Goal: Information Seeking & Learning: Learn about a topic

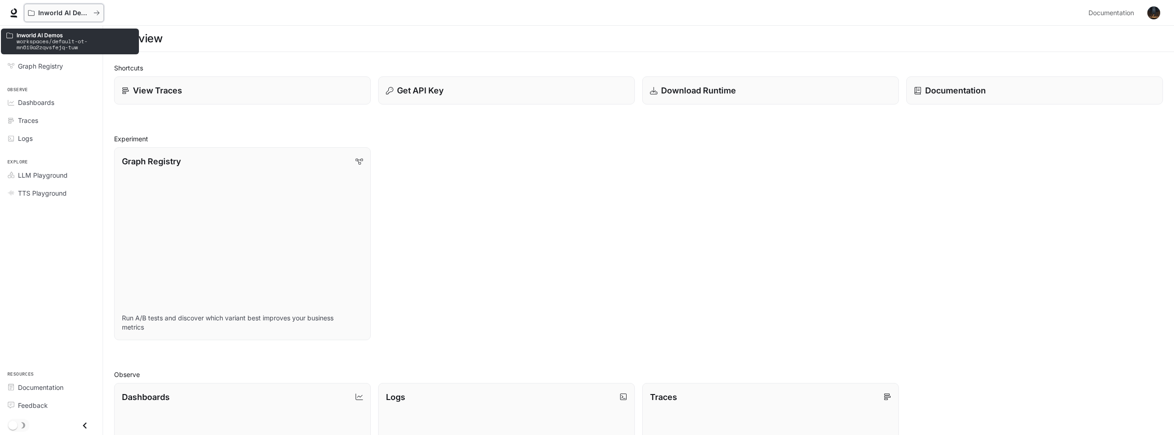
click at [91, 12] on div "Inworld AI Demos" at bounding box center [60, 13] width 65 height 8
click at [38, 40] on span "Overview" at bounding box center [32, 37] width 29 height 10
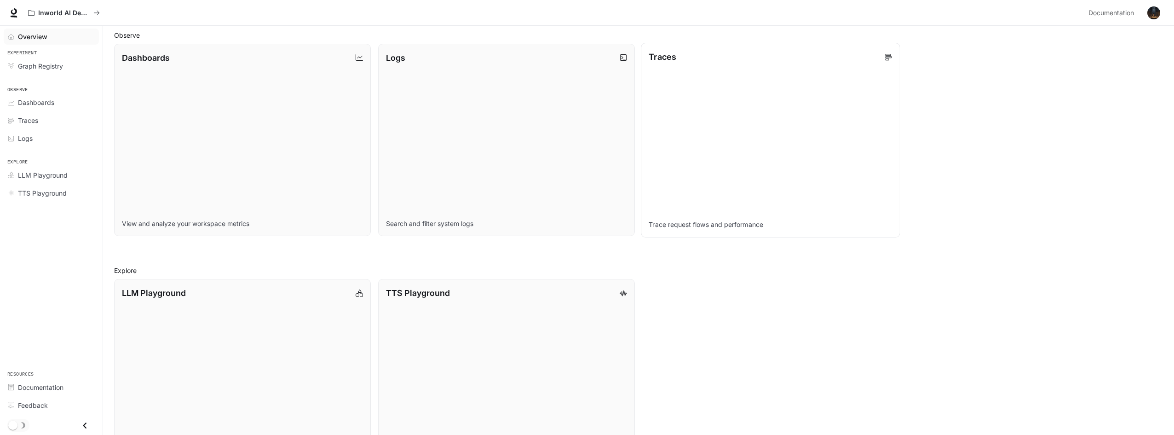
scroll to position [387, 0]
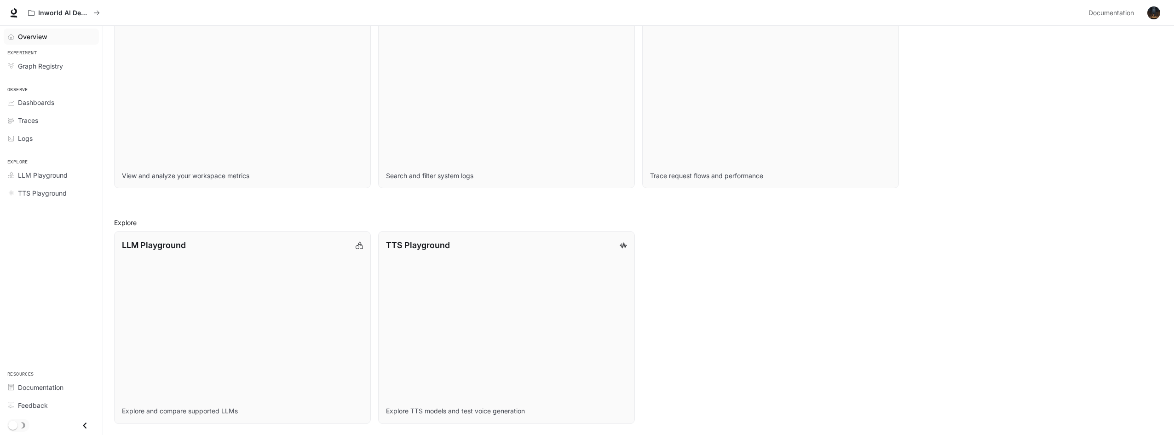
click at [84, 426] on icon "Close drawer" at bounding box center [85, 425] width 4 height 6
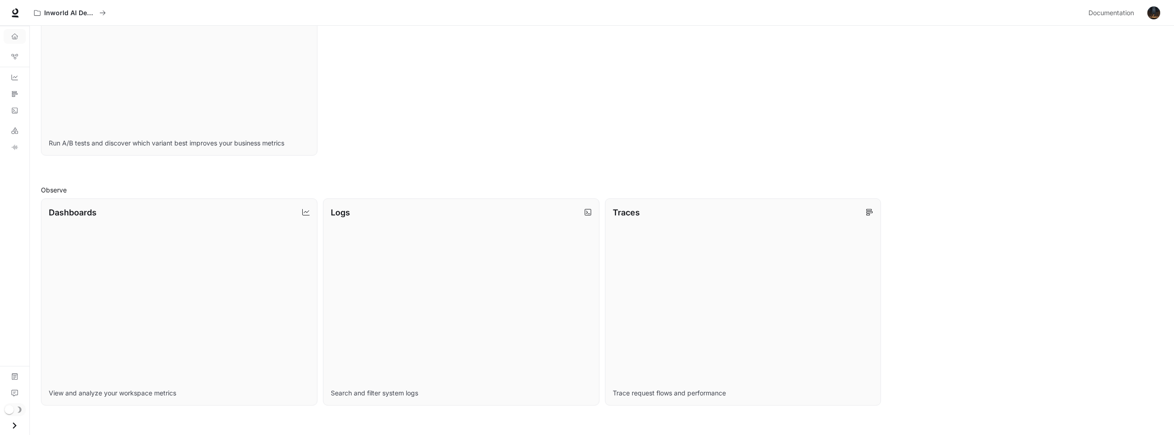
scroll to position [0, 0]
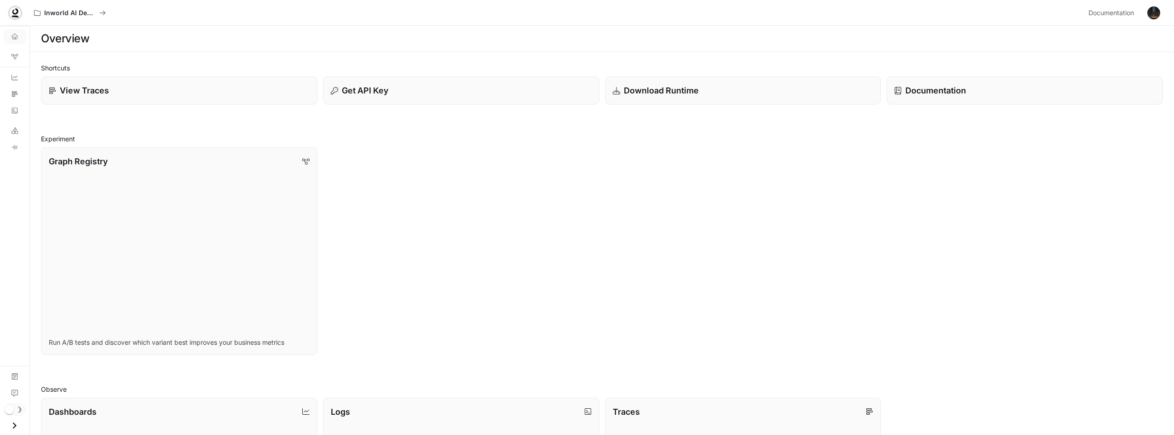
click at [11, 12] on icon at bounding box center [15, 12] width 9 height 9
click at [18, 425] on icon "Open drawer" at bounding box center [14, 425] width 12 height 12
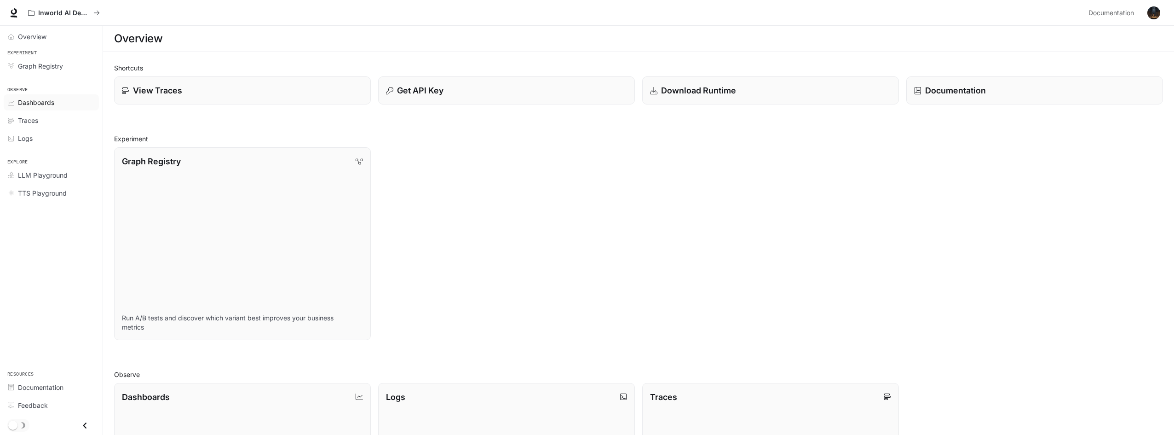
click at [44, 105] on span "Dashboards" at bounding box center [36, 103] width 36 height 10
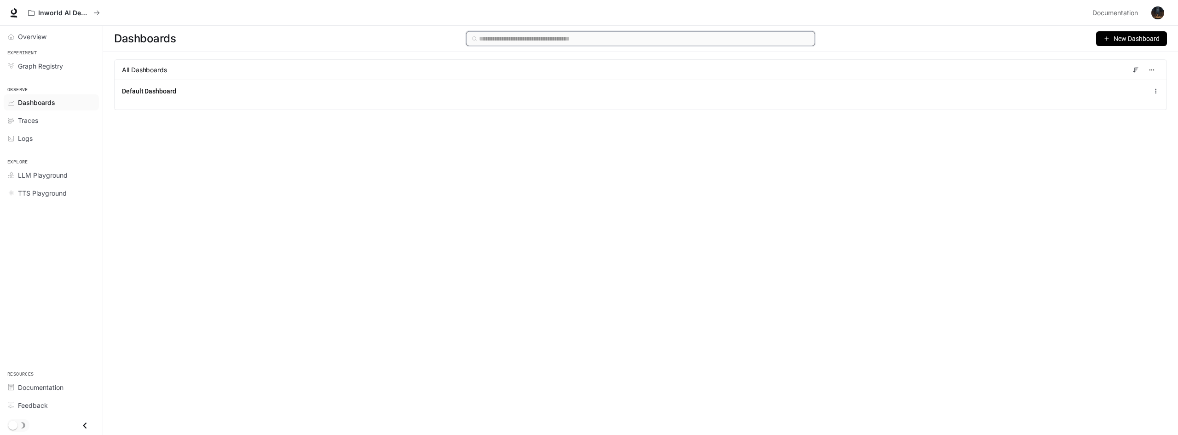
click at [525, 36] on input "text" at bounding box center [644, 39] width 330 height 10
type input "***"
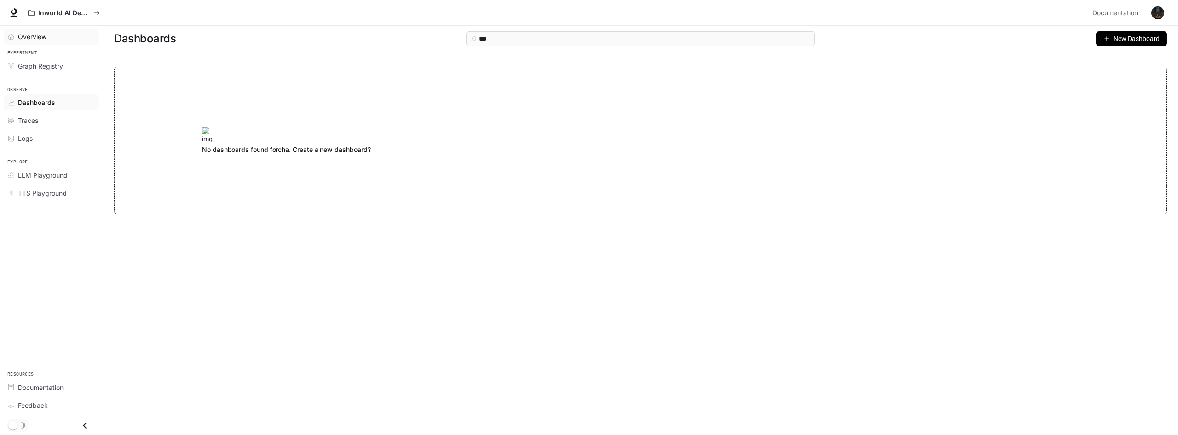
click at [34, 40] on span "Overview" at bounding box center [32, 37] width 29 height 10
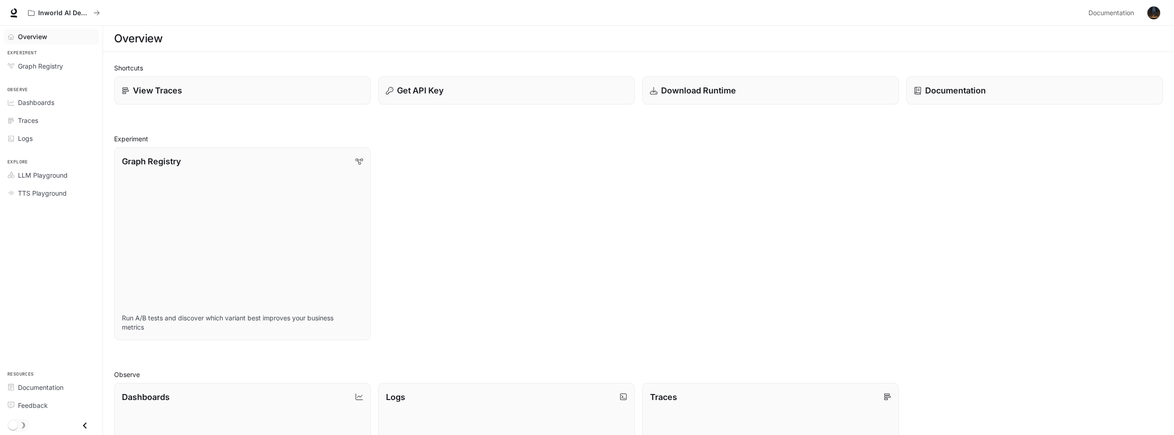
click at [391, 44] on div "Overview" at bounding box center [638, 38] width 1049 height 18
click at [40, 173] on span "LLM Playground" at bounding box center [43, 175] width 50 height 10
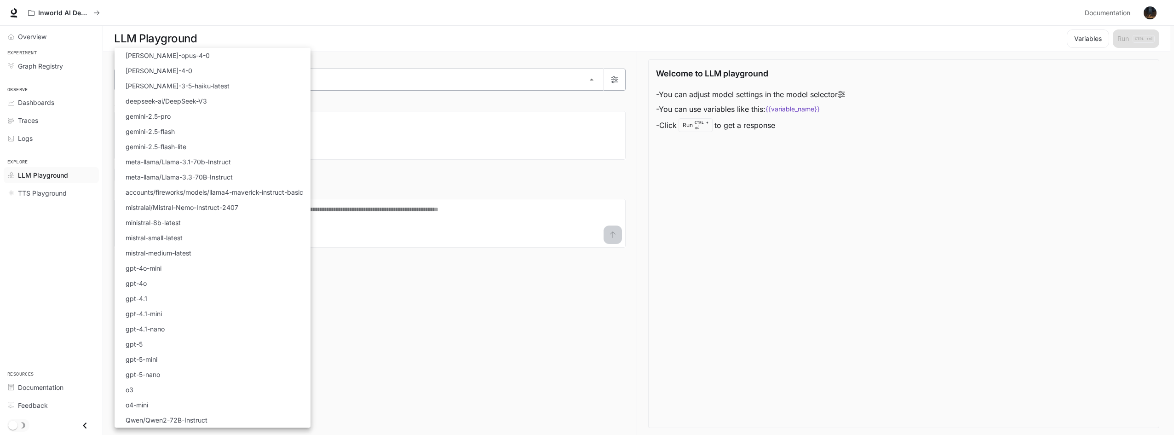
click at [185, 77] on body "Skip to main content Inworld AI Demos Documentation Documentation Portal Overvi…" at bounding box center [587, 217] width 1174 height 435
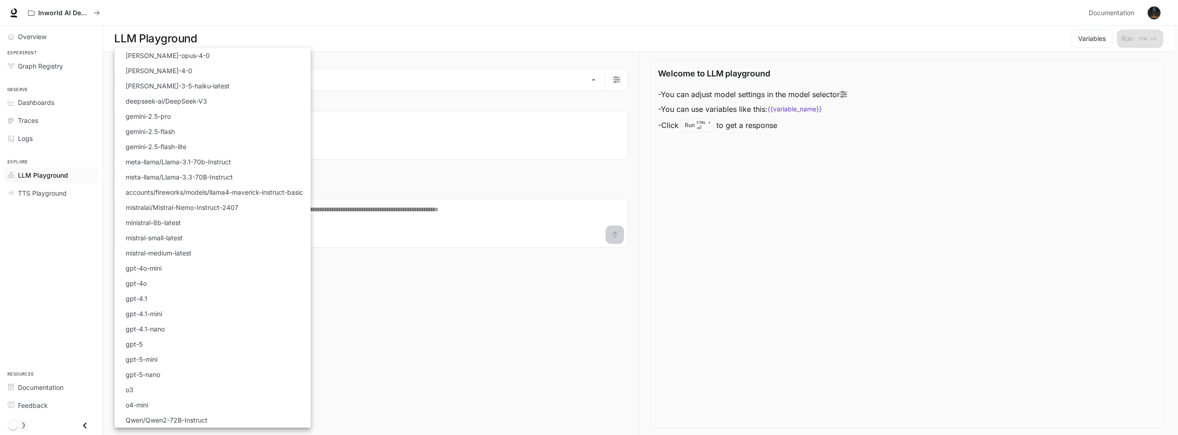
click at [427, 116] on div at bounding box center [589, 217] width 1178 height 435
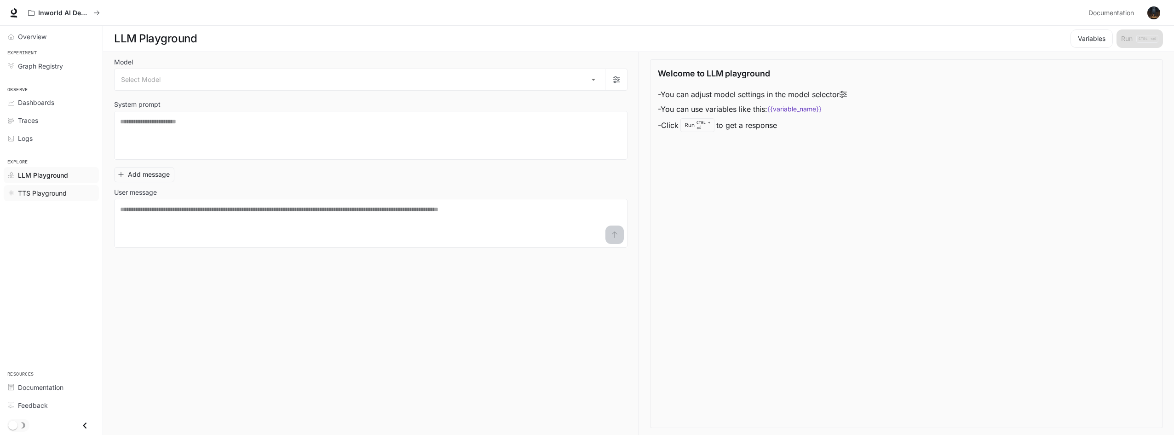
click at [42, 192] on span "TTS Playground" at bounding box center [42, 193] width 49 height 10
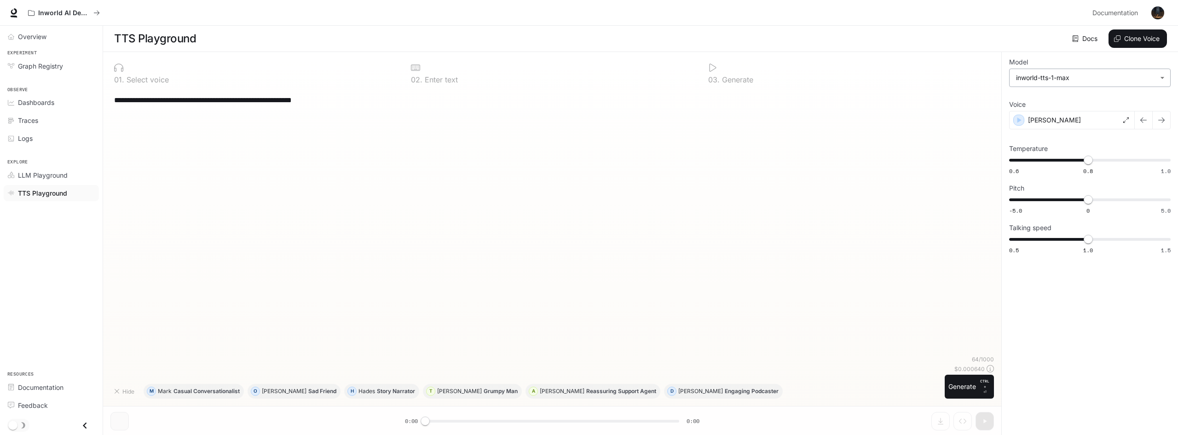
click at [1103, 78] on body "**********" at bounding box center [589, 217] width 1178 height 435
click at [917, 152] on div at bounding box center [589, 217] width 1178 height 435
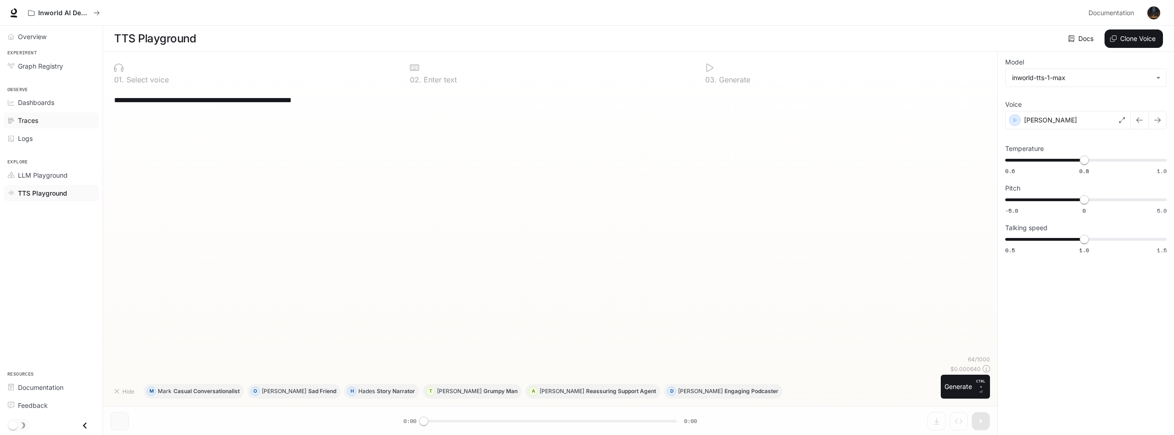
click at [54, 116] on div "Traces" at bounding box center [56, 120] width 77 height 10
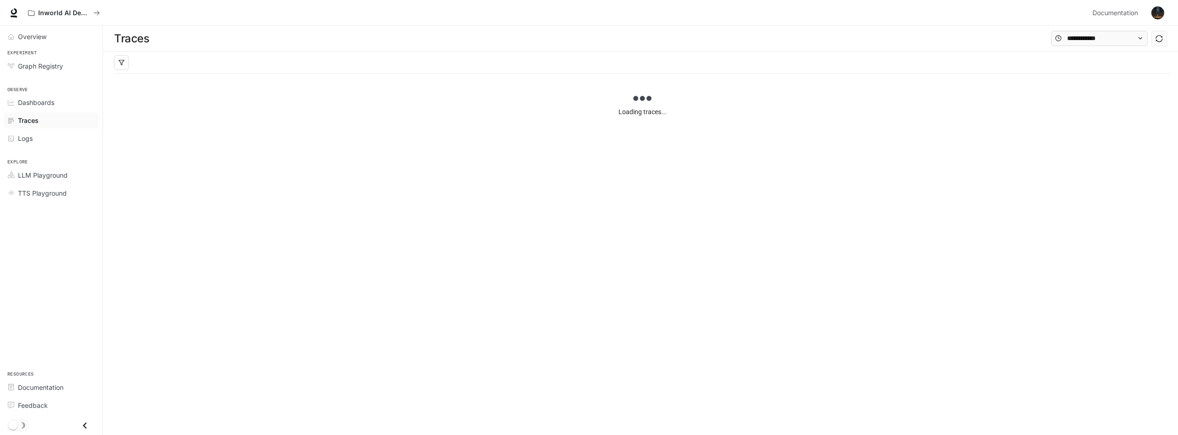
click at [47, 136] on div "Logs" at bounding box center [56, 138] width 77 height 10
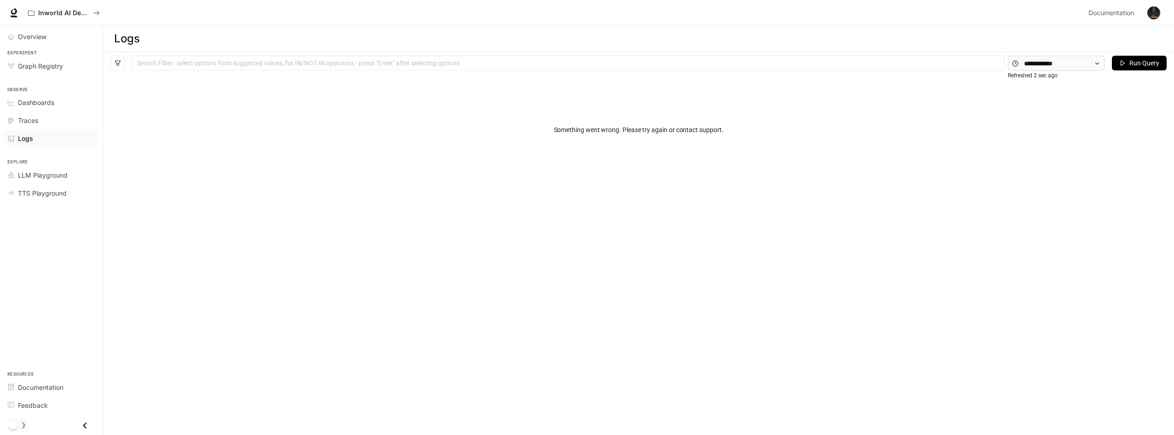
click at [40, 101] on span "Dashboards" at bounding box center [36, 103] width 36 height 10
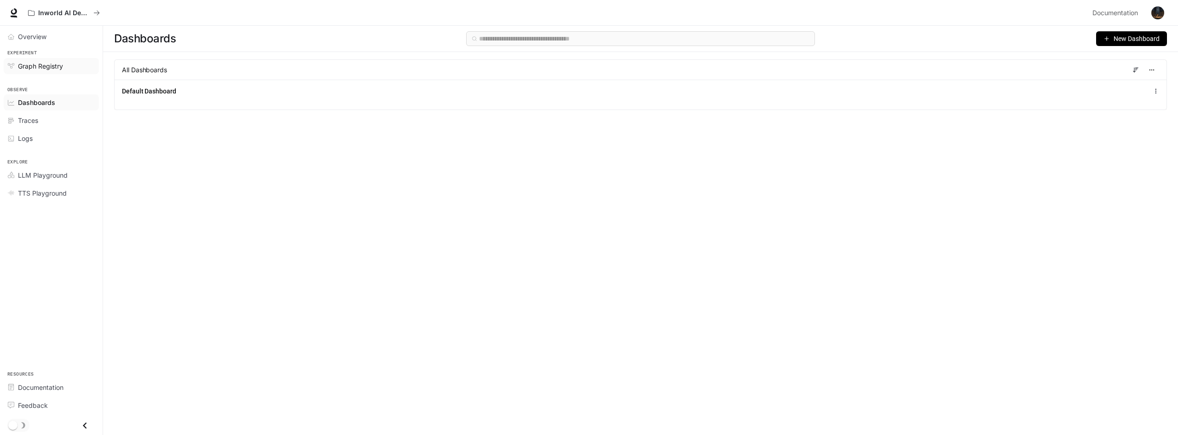
click at [49, 67] on span "Graph Registry" at bounding box center [40, 66] width 45 height 10
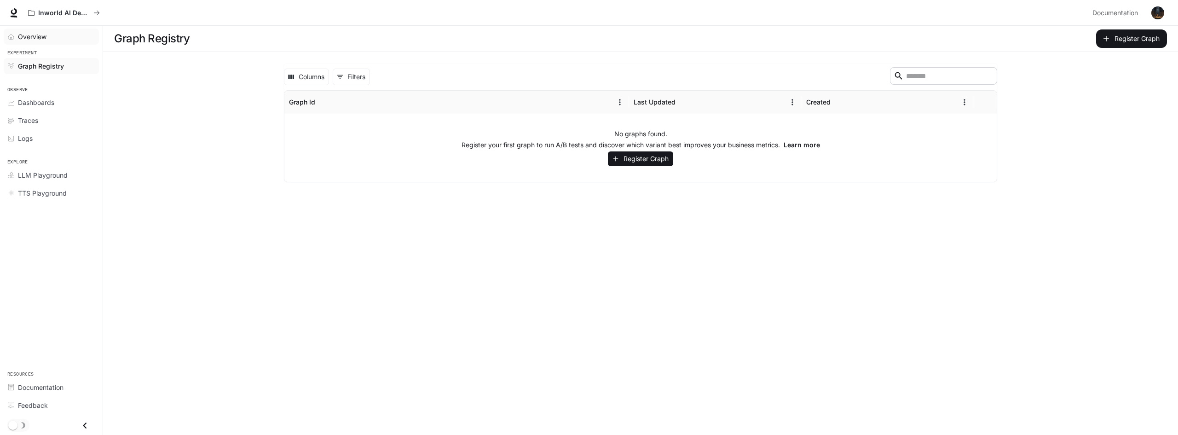
click at [46, 38] on span "Overview" at bounding box center [32, 37] width 29 height 10
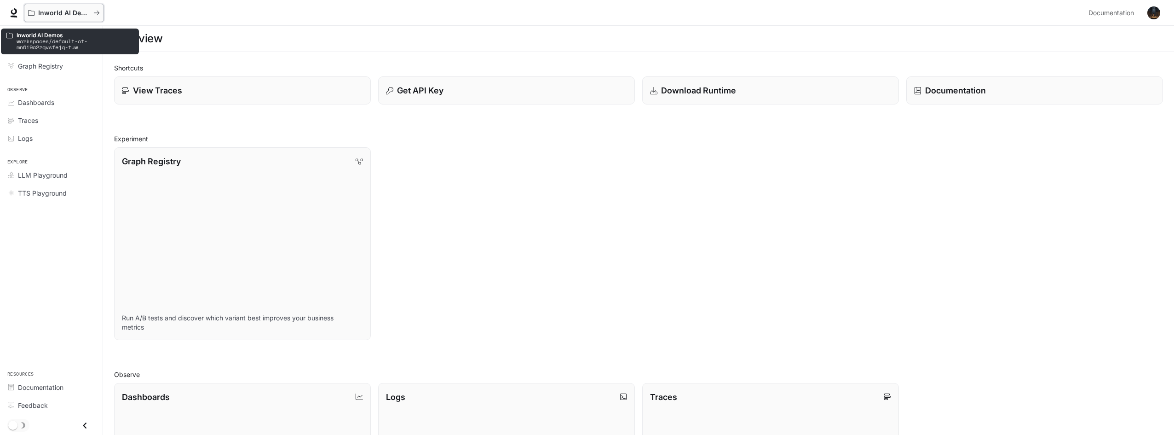
click at [29, 10] on icon "All workspaces" at bounding box center [31, 13] width 6 height 6
click at [99, 14] on icon "All workspaces" at bounding box center [96, 13] width 6 height 6
click at [10, 14] on icon at bounding box center [13, 12] width 9 height 9
click at [63, 192] on span "TTS Playground" at bounding box center [42, 193] width 49 height 10
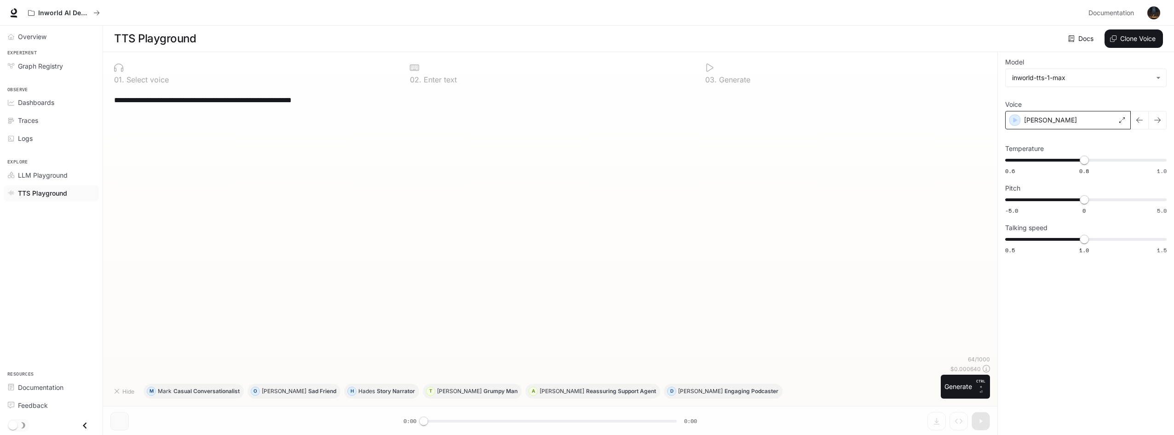
click at [1032, 124] on p "Alex" at bounding box center [1050, 119] width 53 height 9
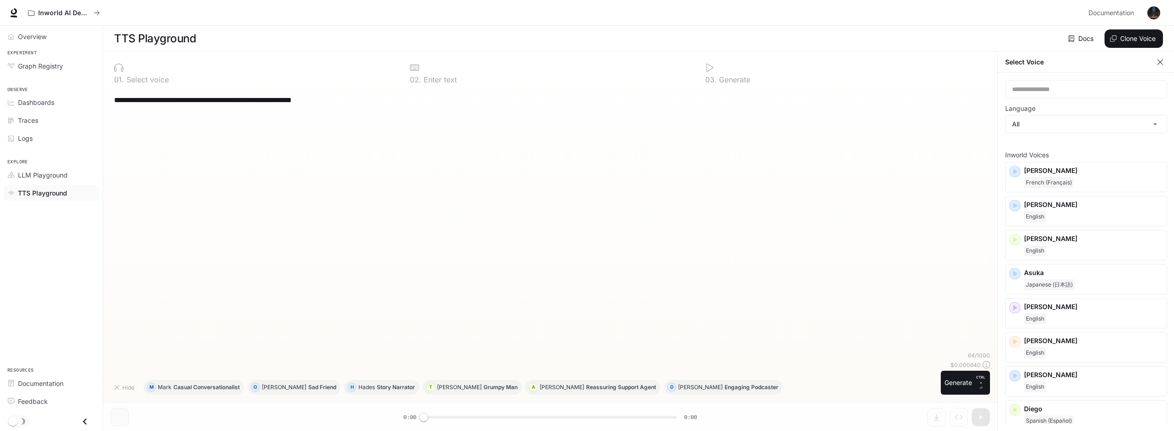
click at [913, 167] on div "**********" at bounding box center [550, 220] width 880 height 263
click at [1163, 58] on icon "button" at bounding box center [1160, 61] width 9 height 9
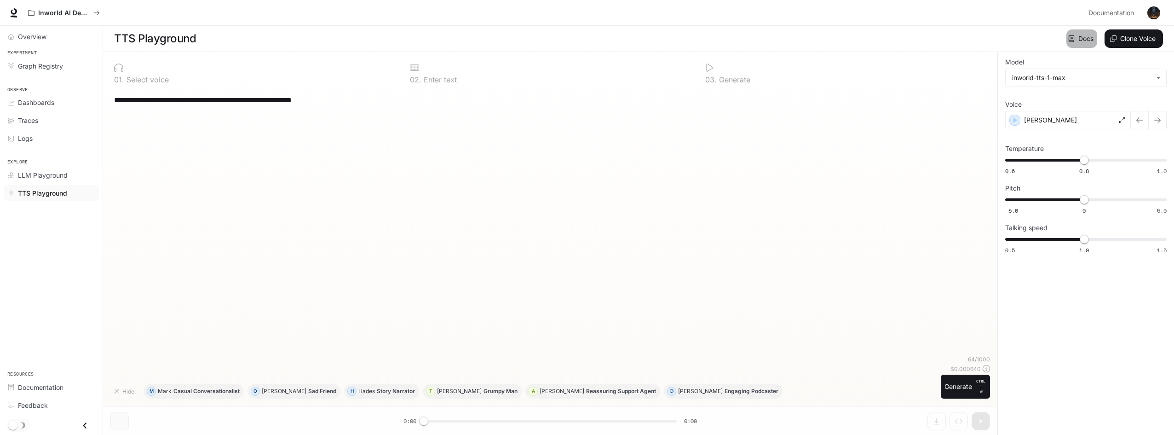
click at [1079, 39] on link "Docs" at bounding box center [1081, 38] width 31 height 18
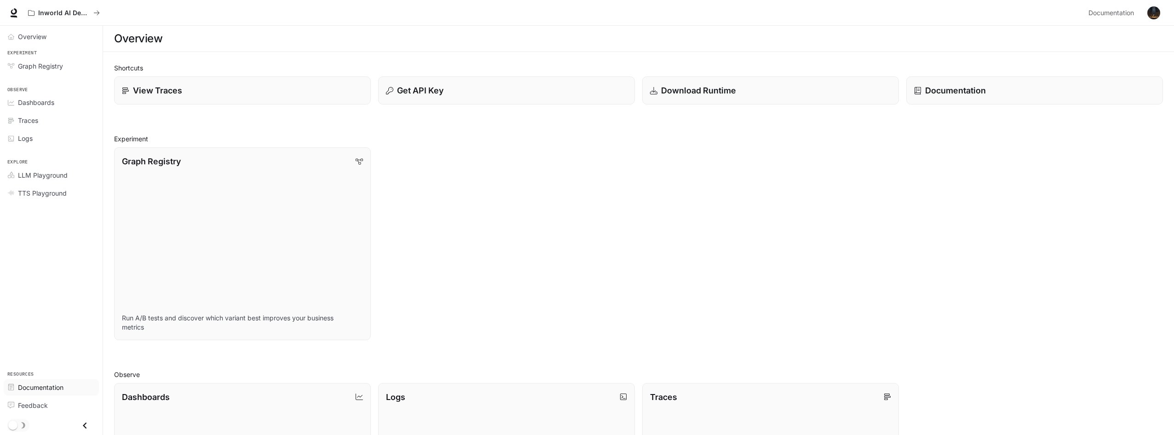
click at [65, 386] on div "Documentation" at bounding box center [56, 387] width 77 height 10
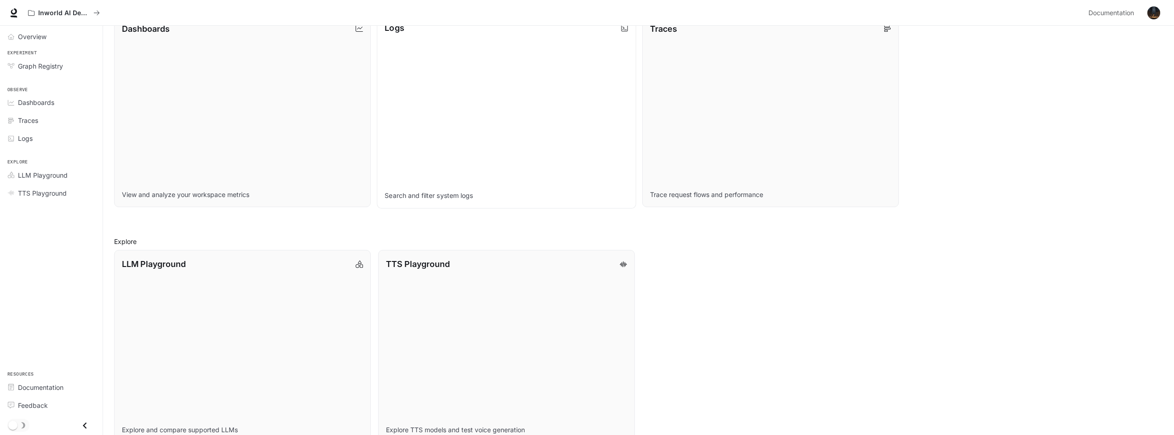
scroll to position [387, 0]
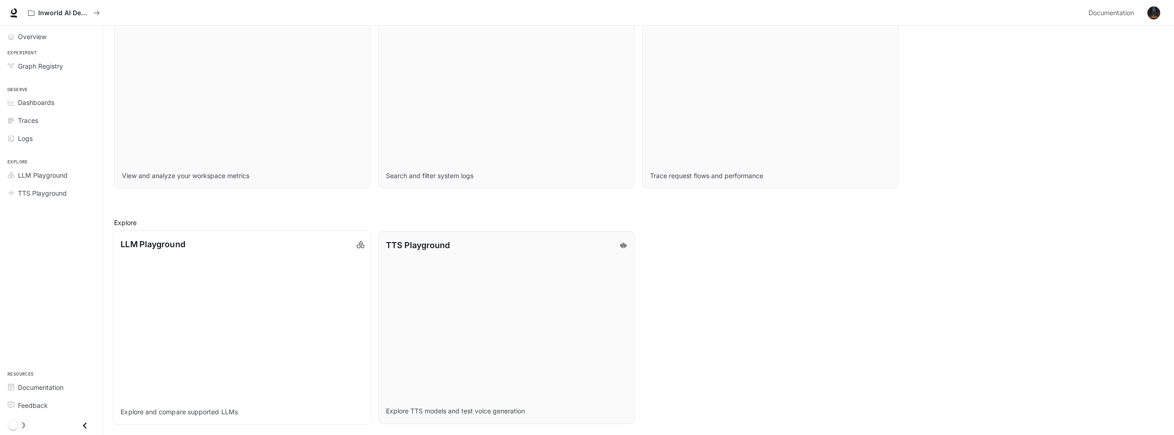
click at [246, 343] on link "LLM Playground Explore and compare supported LLMs" at bounding box center [242, 327] width 259 height 195
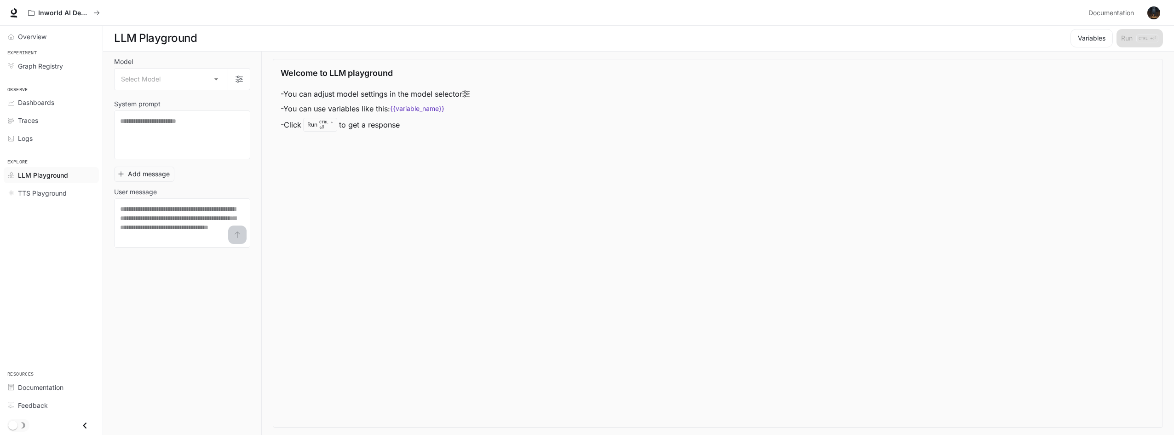
scroll to position [0, 0]
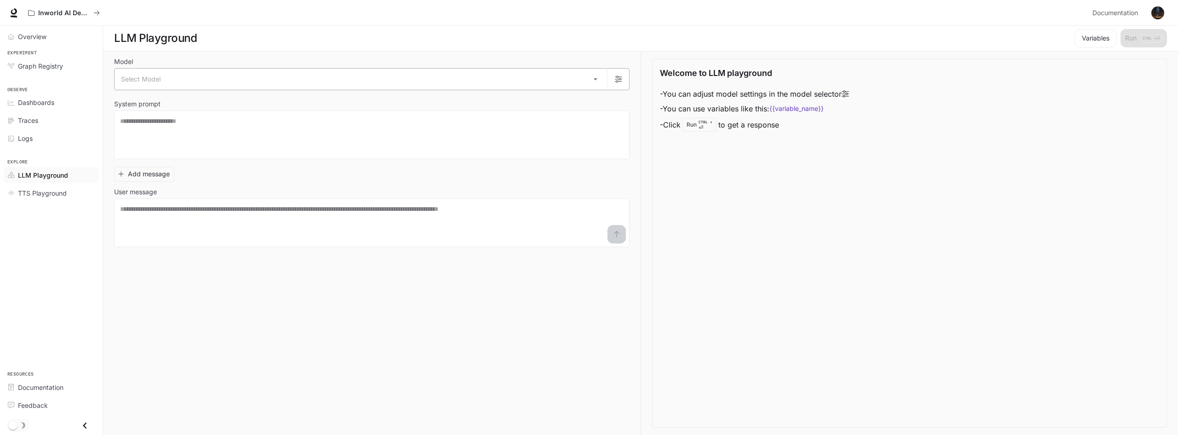
click at [414, 78] on body "Skip to main content Inworld AI Demos Documentation Documentation Portal Overvi…" at bounding box center [589, 217] width 1178 height 435
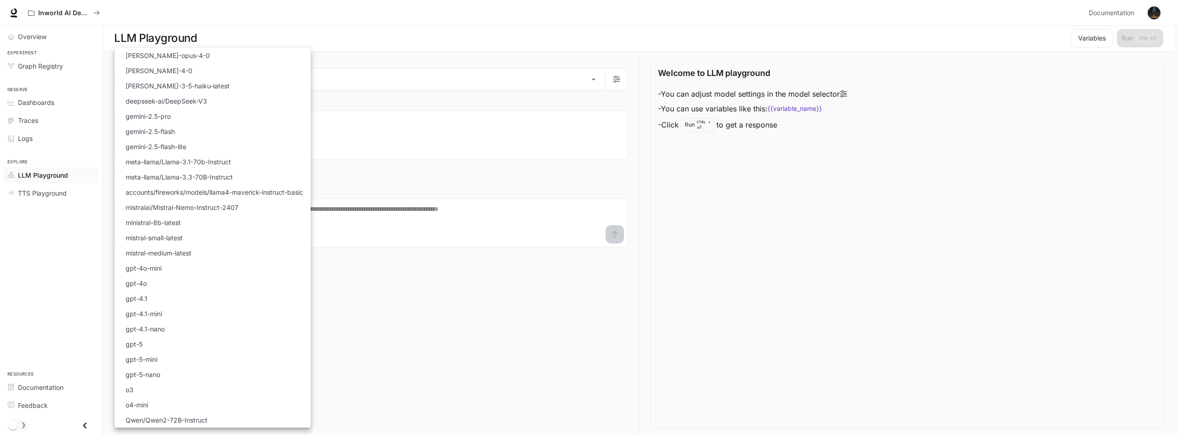
click at [459, 255] on div at bounding box center [589, 217] width 1178 height 435
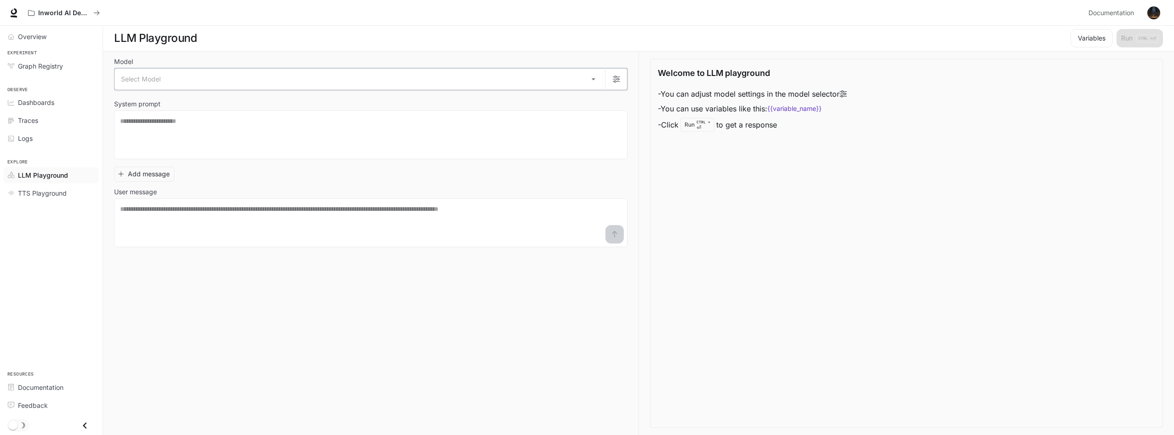
click at [620, 79] on button "button" at bounding box center [616, 79] width 22 height 22
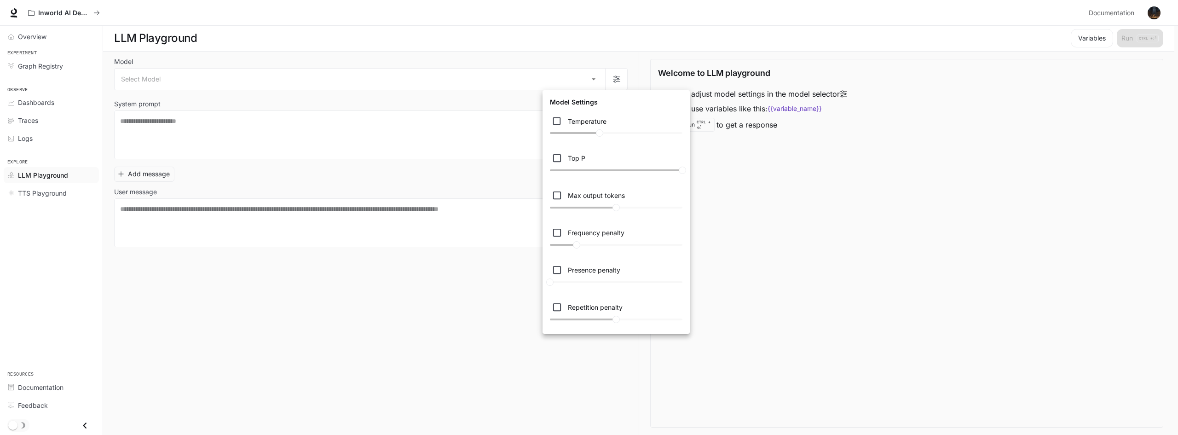
click at [391, 179] on div at bounding box center [589, 217] width 1178 height 435
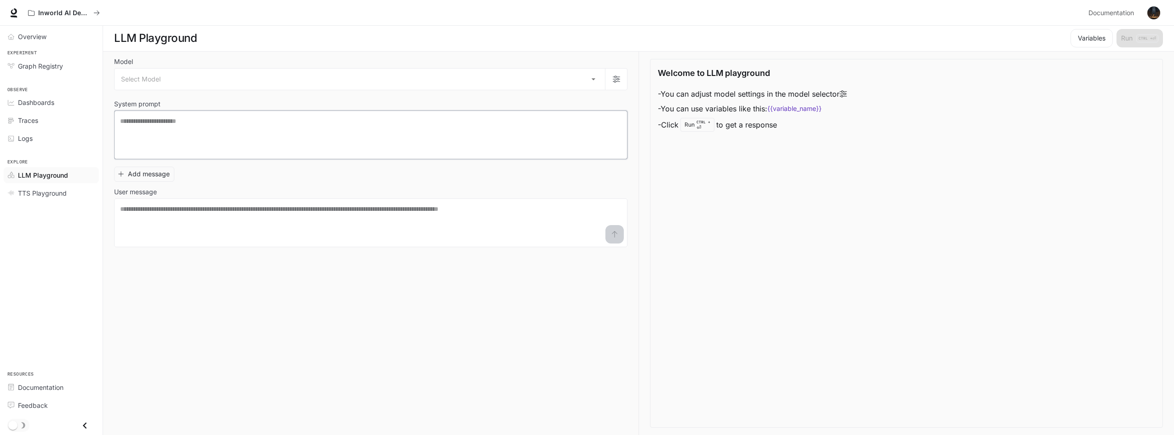
click at [444, 141] on textarea at bounding box center [370, 134] width 501 height 37
type textarea "**********"
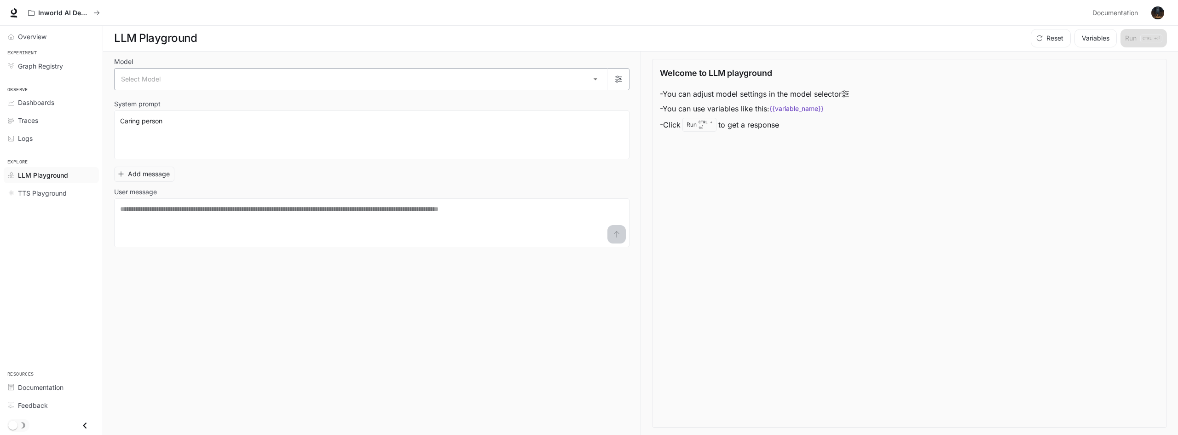
click at [327, 76] on body "**********" at bounding box center [589, 217] width 1178 height 435
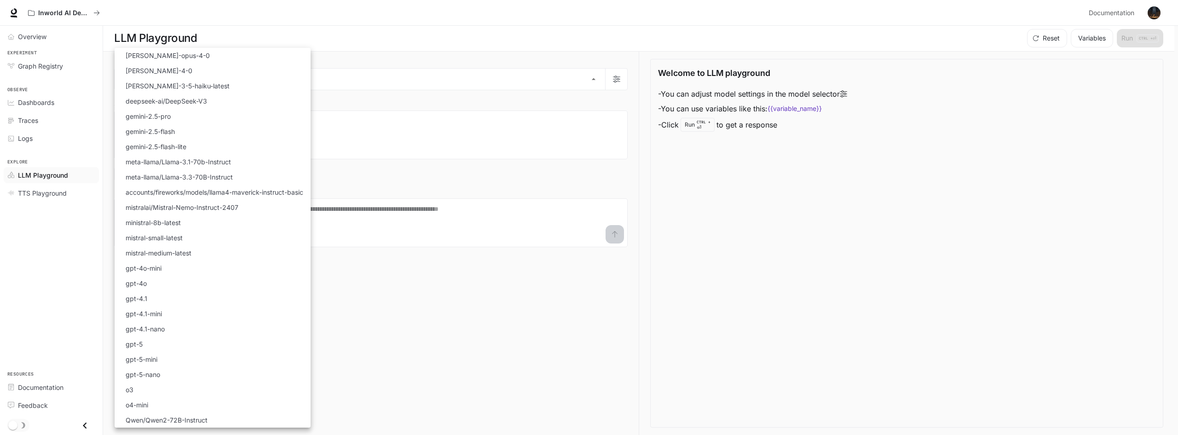
click at [413, 117] on div at bounding box center [589, 217] width 1178 height 435
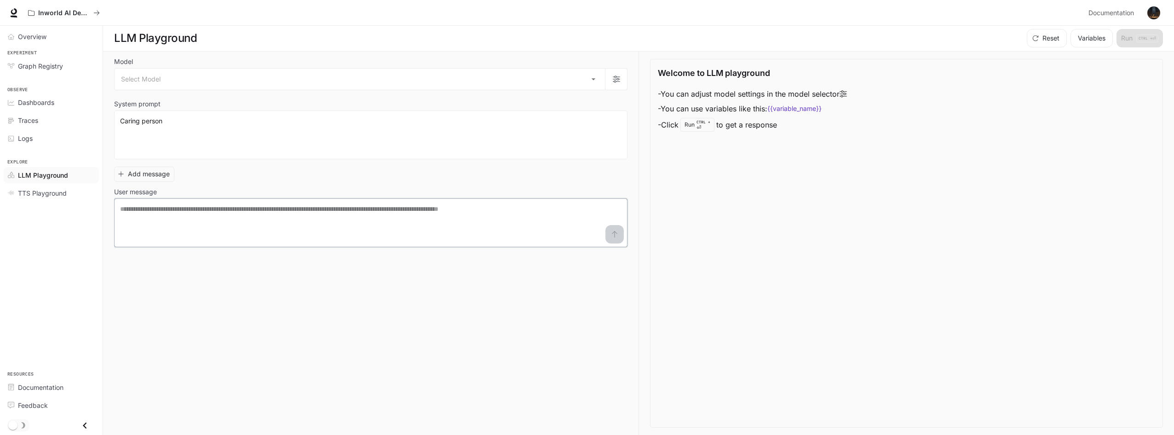
click at [453, 206] on textarea at bounding box center [370, 222] width 501 height 37
click at [617, 232] on textarea "**********" at bounding box center [370, 222] width 501 height 37
type textarea "**********"
click at [615, 81] on icon "button" at bounding box center [616, 78] width 7 height 7
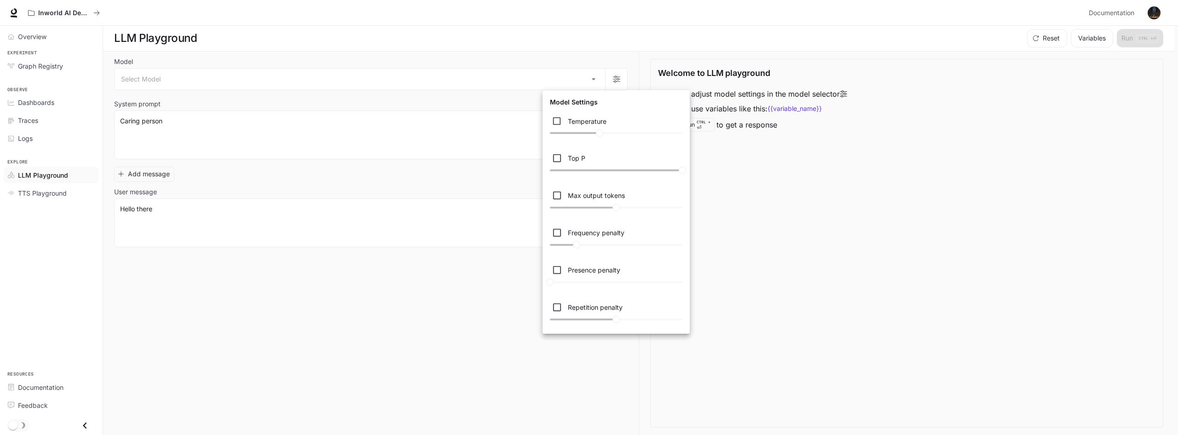
click at [595, 80] on div at bounding box center [589, 217] width 1178 height 435
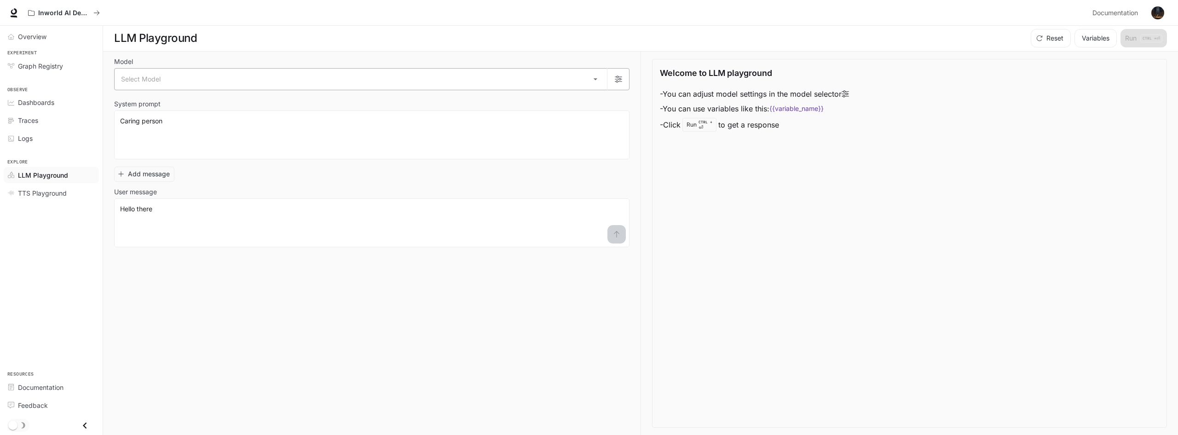
click at [595, 80] on body "**********" at bounding box center [589, 217] width 1178 height 435
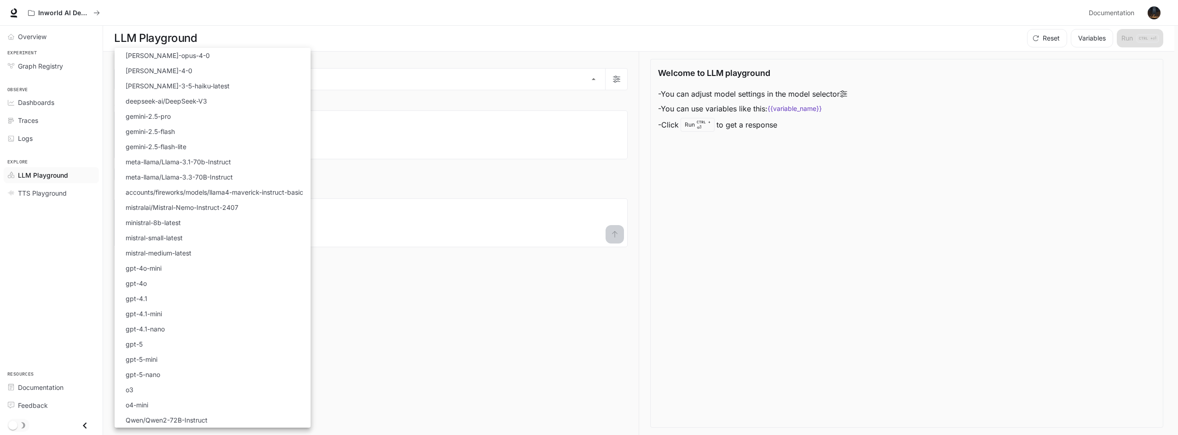
click at [473, 222] on div at bounding box center [589, 217] width 1178 height 435
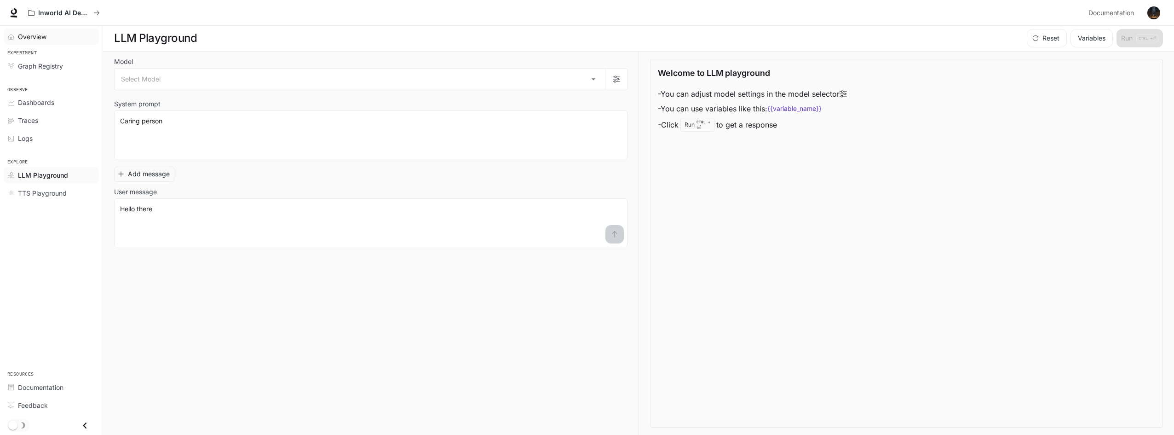
click at [54, 35] on div "Overview" at bounding box center [56, 37] width 77 height 10
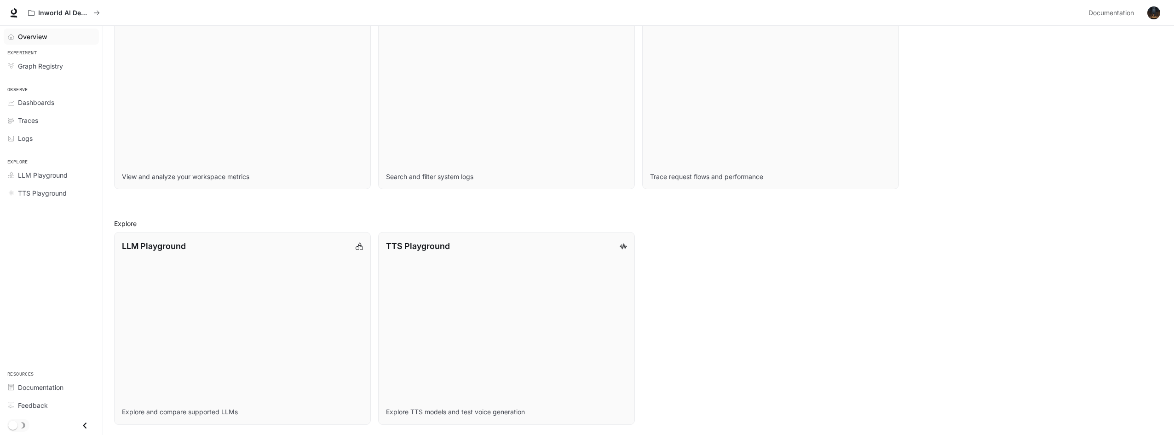
scroll to position [387, 0]
click at [209, 317] on link "LLM Playground Explore and compare supported LLMs" at bounding box center [242, 327] width 259 height 195
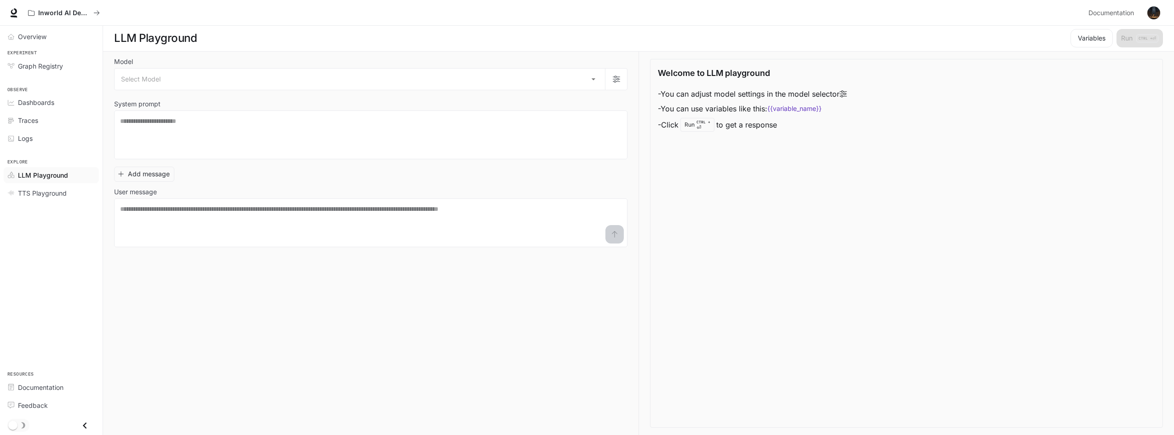
scroll to position [0, 0]
click at [818, 107] on code "{{variable_name}}" at bounding box center [794, 108] width 54 height 9
click at [1101, 38] on button "Variables" at bounding box center [1091, 38] width 42 height 18
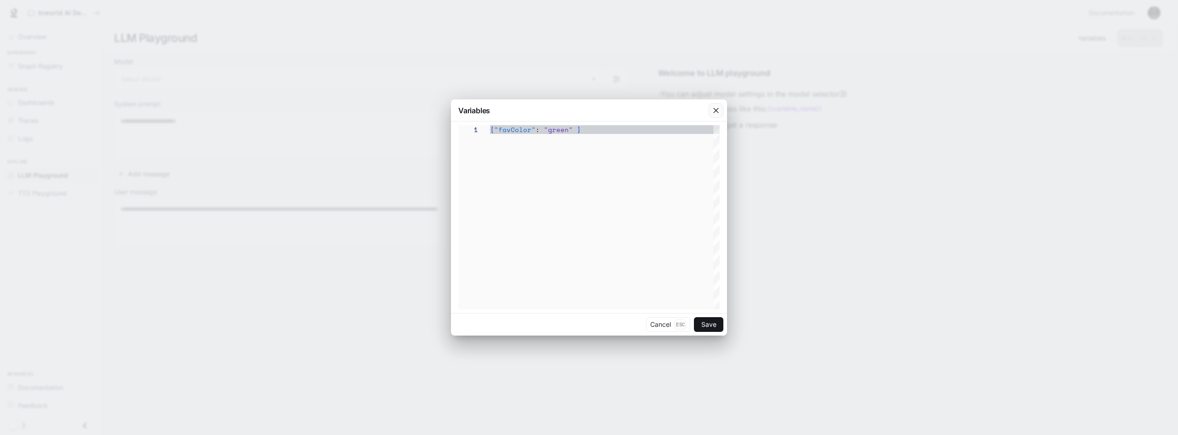
click at [709, 112] on div "button" at bounding box center [715, 110] width 15 height 15
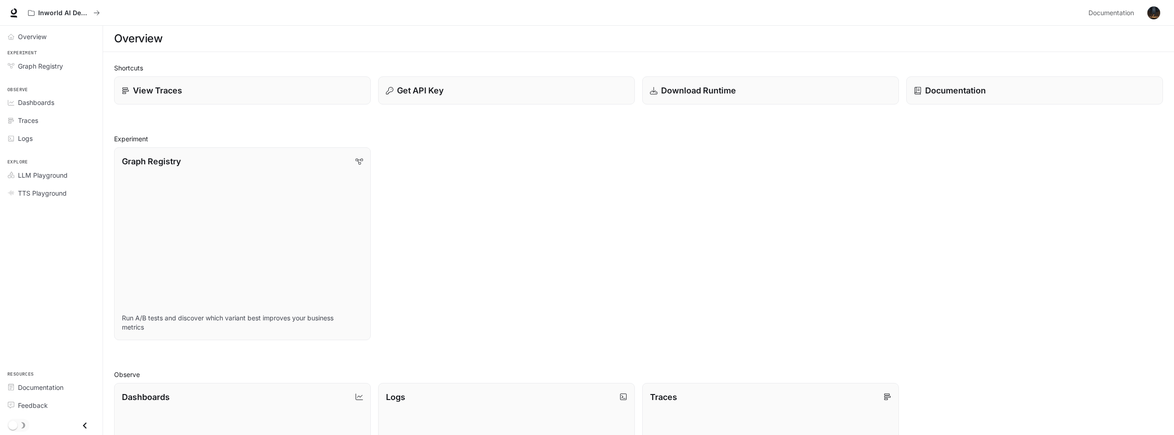
click at [1148, 17] on button "button" at bounding box center [1153, 13] width 18 height 18
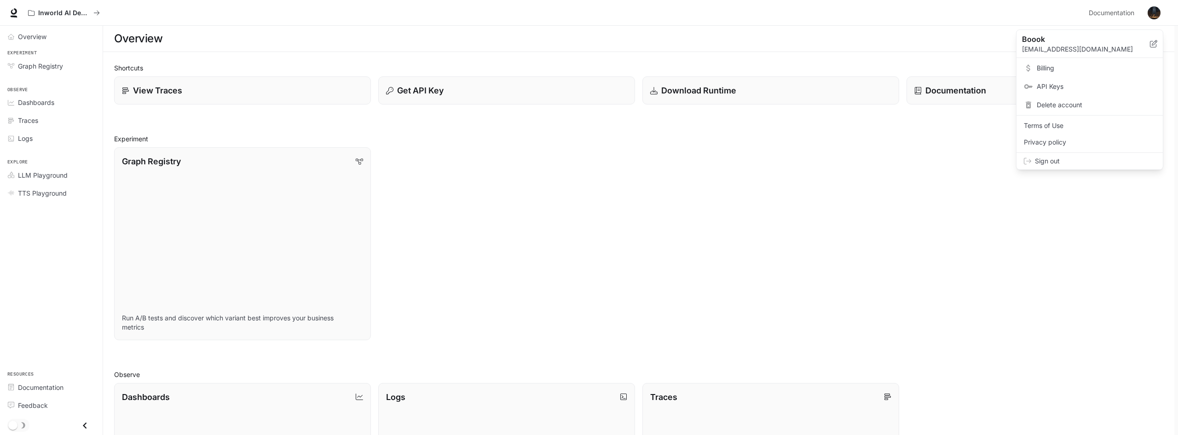
click at [985, 63] on div at bounding box center [589, 217] width 1178 height 435
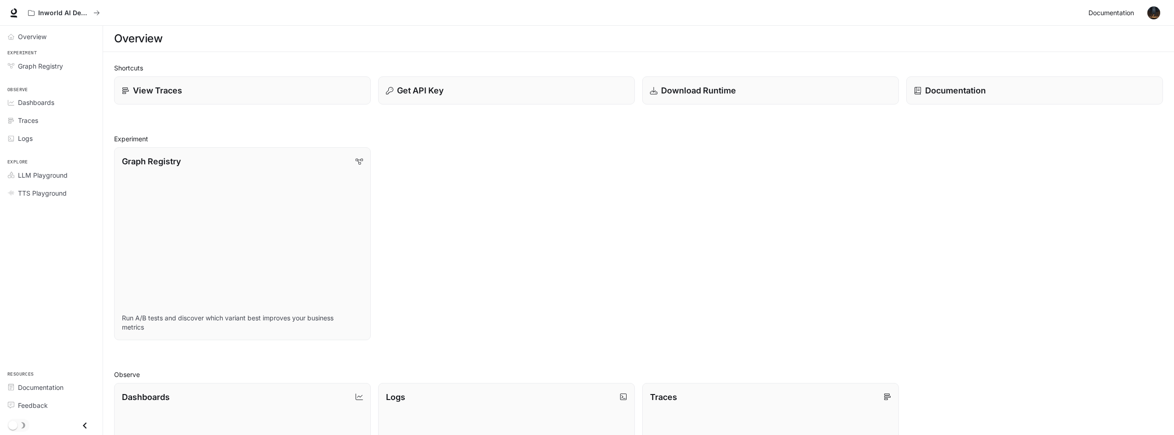
click at [1111, 9] on span "Documentation" at bounding box center [1111, 12] width 46 height 11
click at [501, 93] on div "Get API Key" at bounding box center [506, 90] width 243 height 12
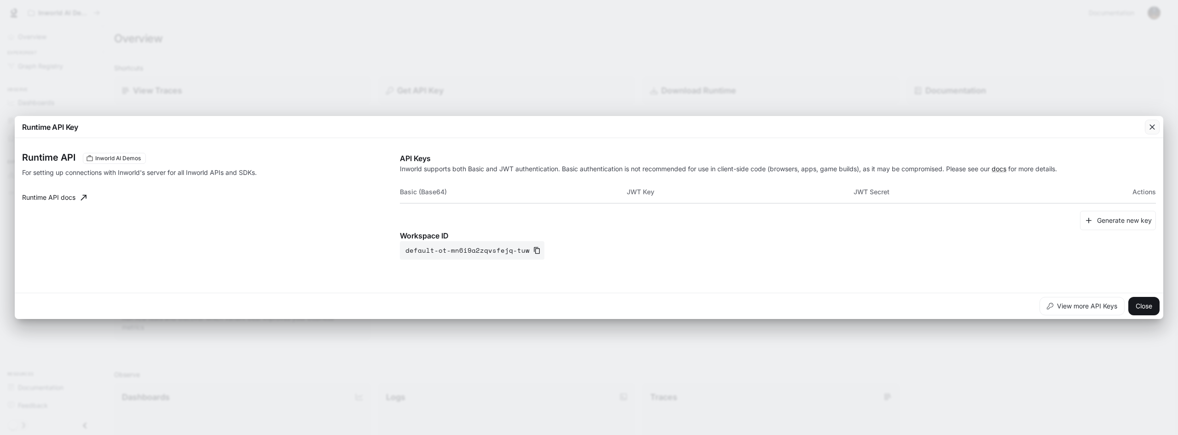
click at [1149, 127] on icon "button" at bounding box center [1151, 126] width 9 height 9
